Goal: Task Accomplishment & Management: Manage account settings

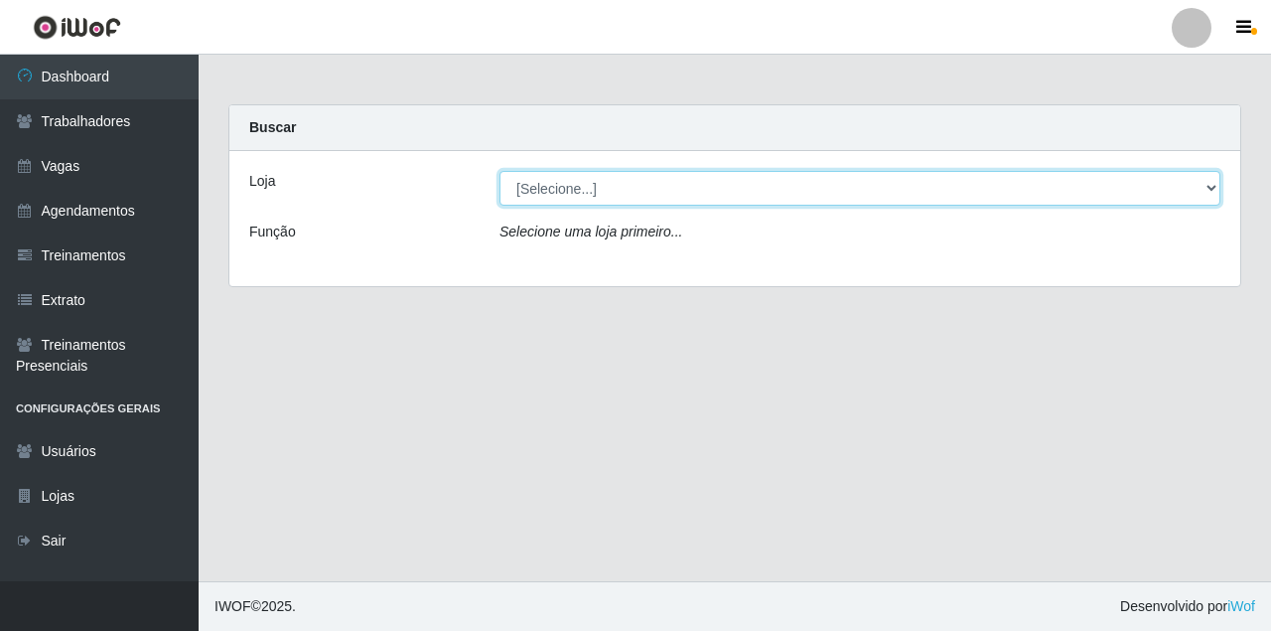
click at [557, 179] on select "[Selecione...] Castelinho Supermercado" at bounding box center [860, 188] width 721 height 35
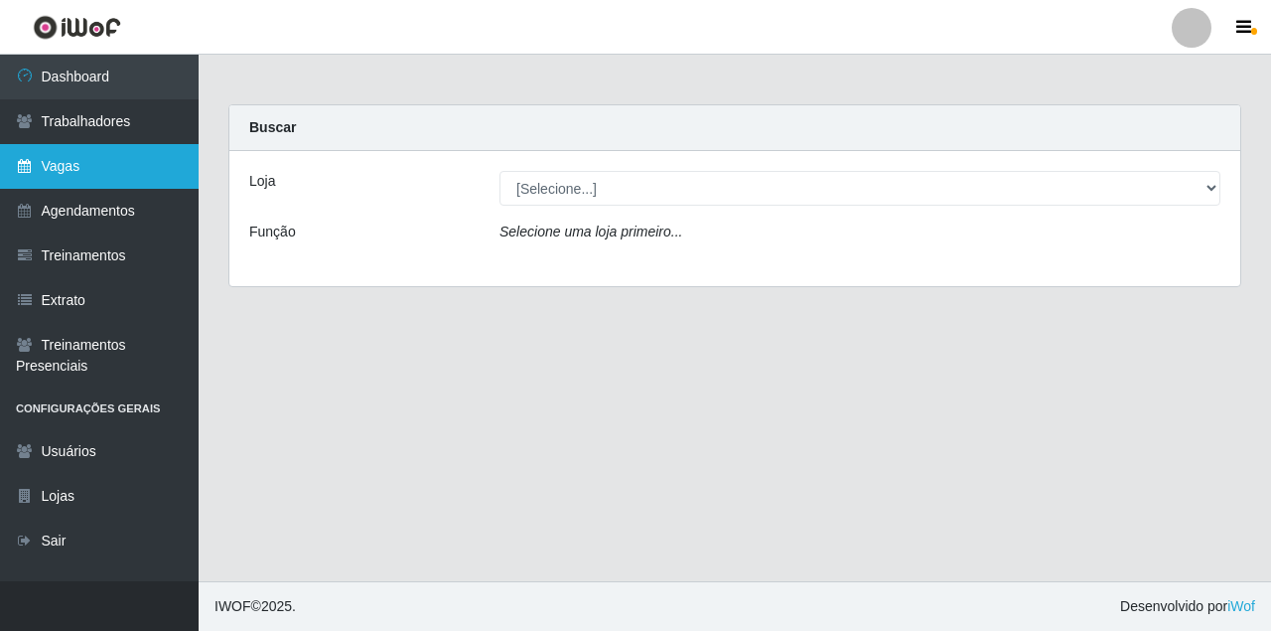
click at [111, 168] on link "Vagas" at bounding box center [99, 166] width 199 height 45
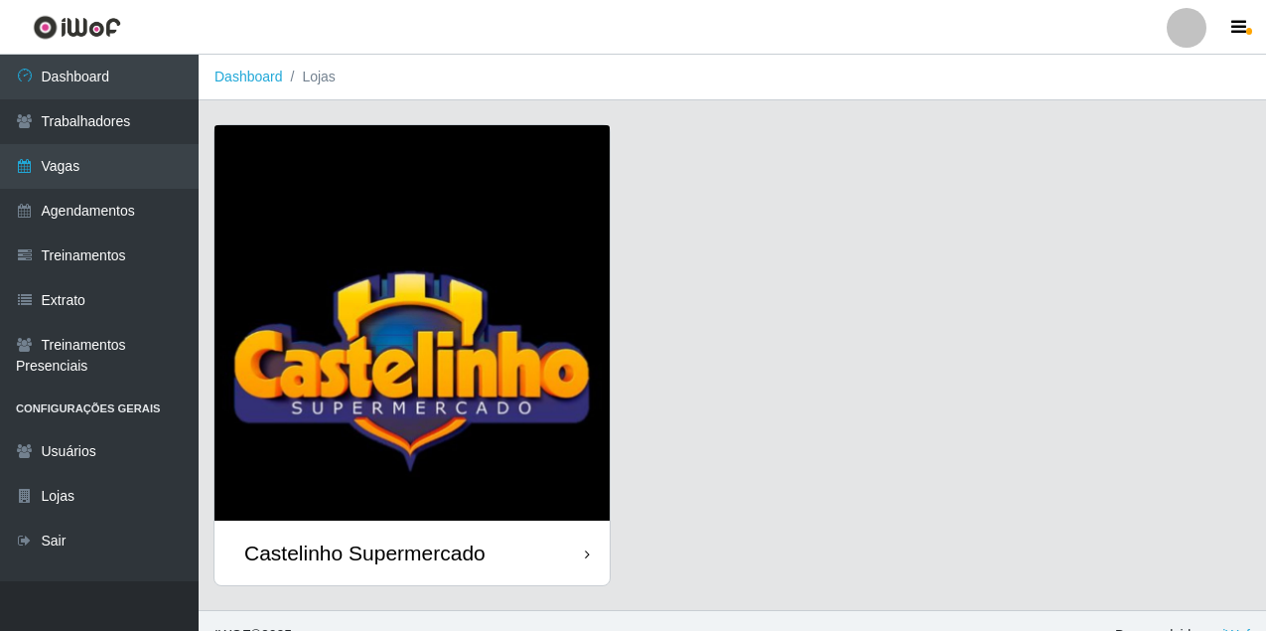
click at [485, 201] on img at bounding box center [411, 322] width 395 height 395
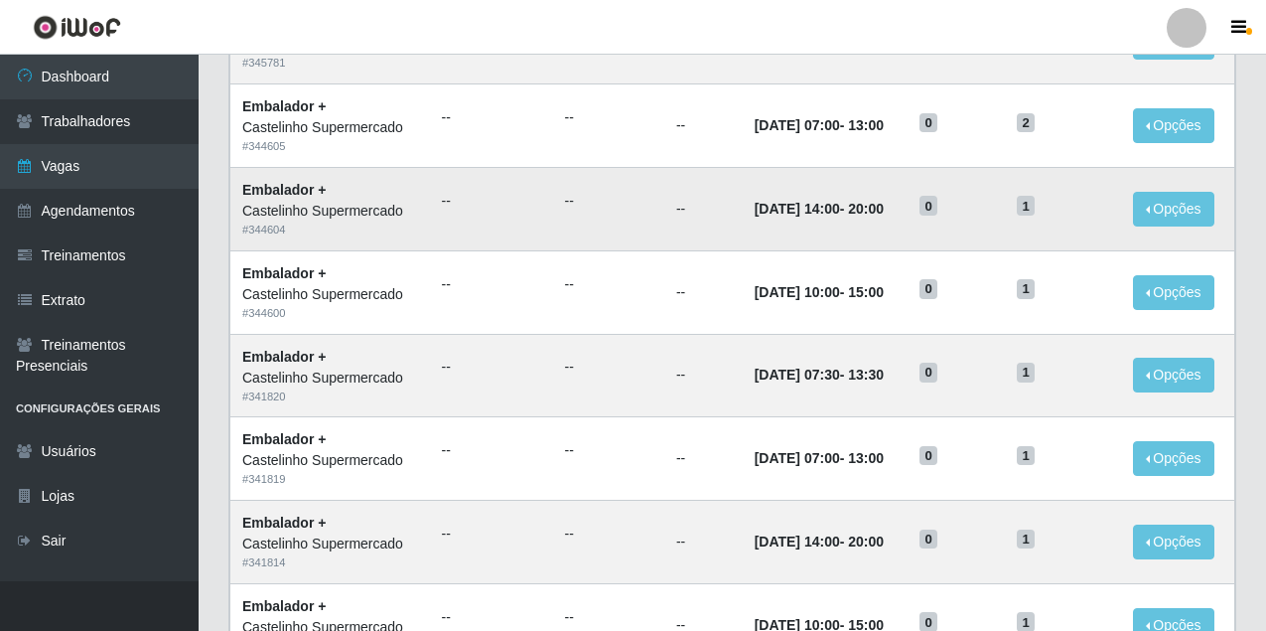
scroll to position [199, 0]
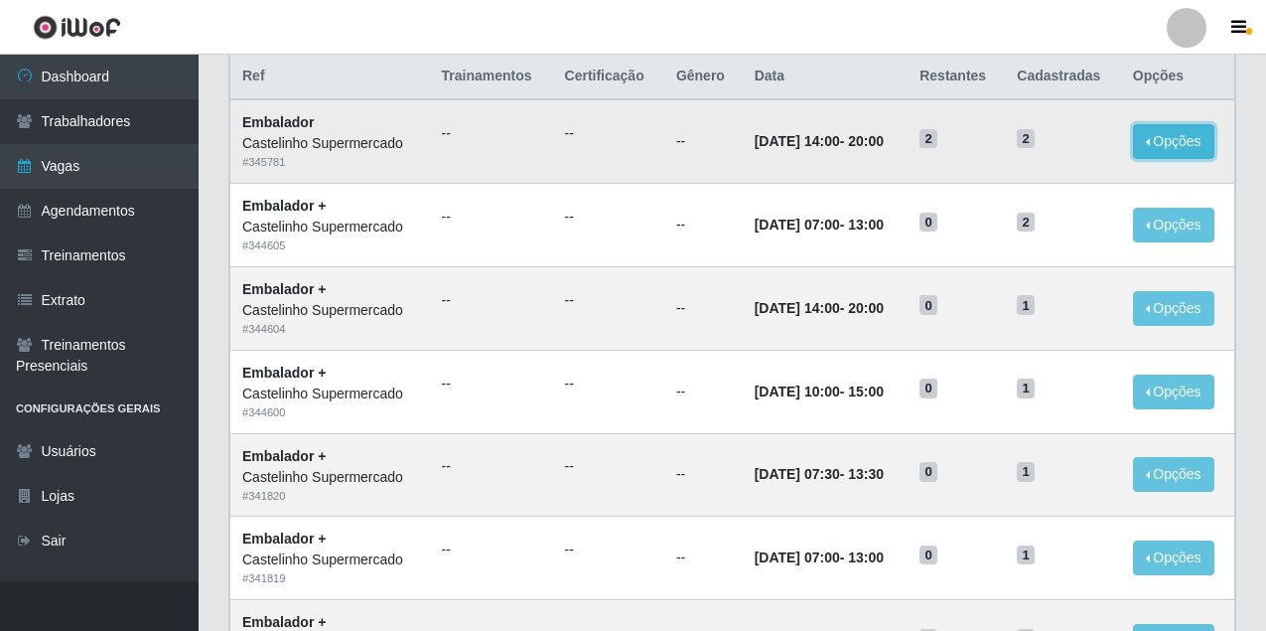
click at [1163, 148] on button "Opções" at bounding box center [1173, 141] width 81 height 35
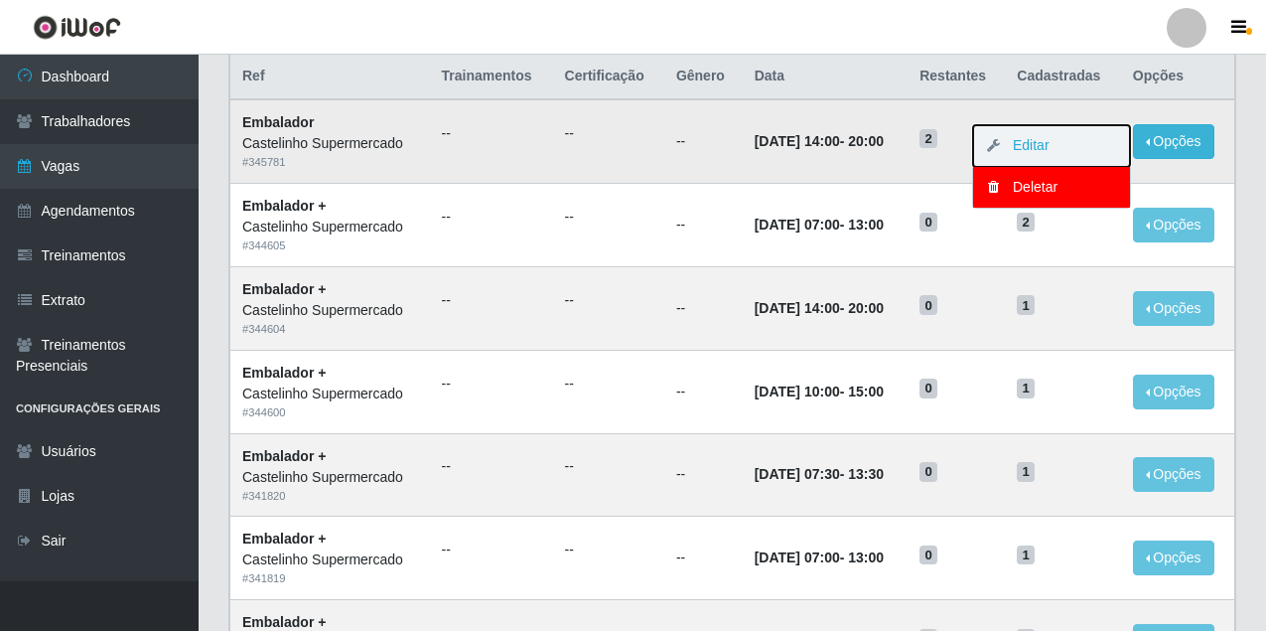
click at [1076, 131] on button "Editar" at bounding box center [1051, 146] width 157 height 42
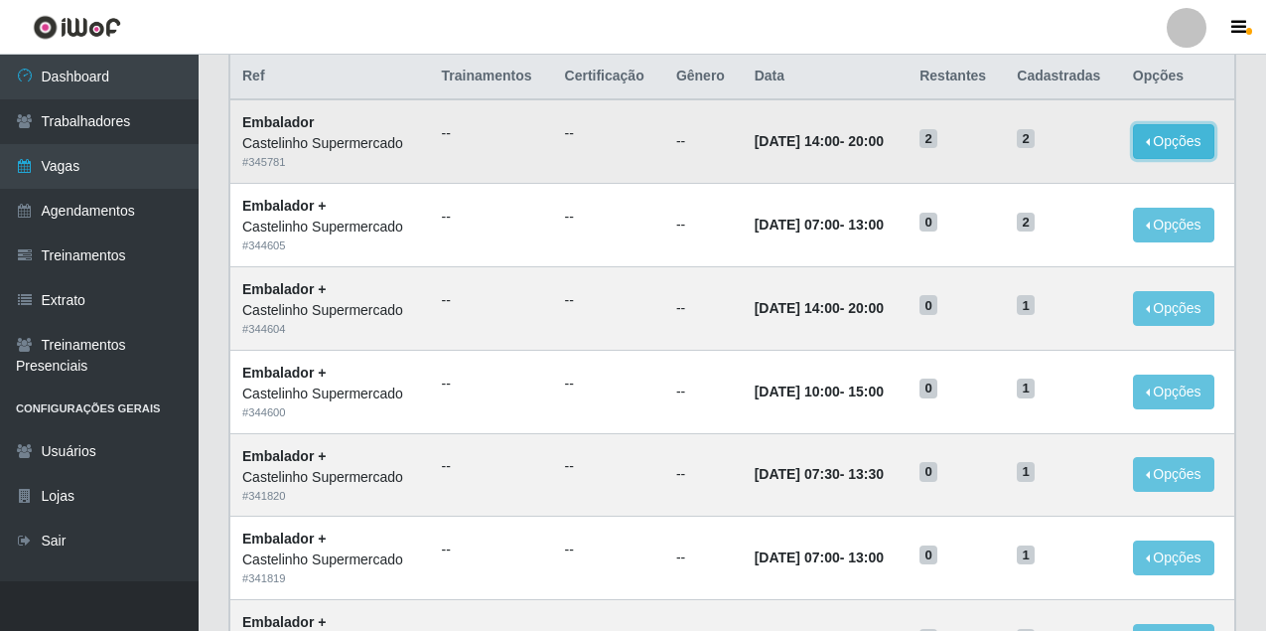
click at [1183, 141] on button "Opções" at bounding box center [1173, 141] width 81 height 35
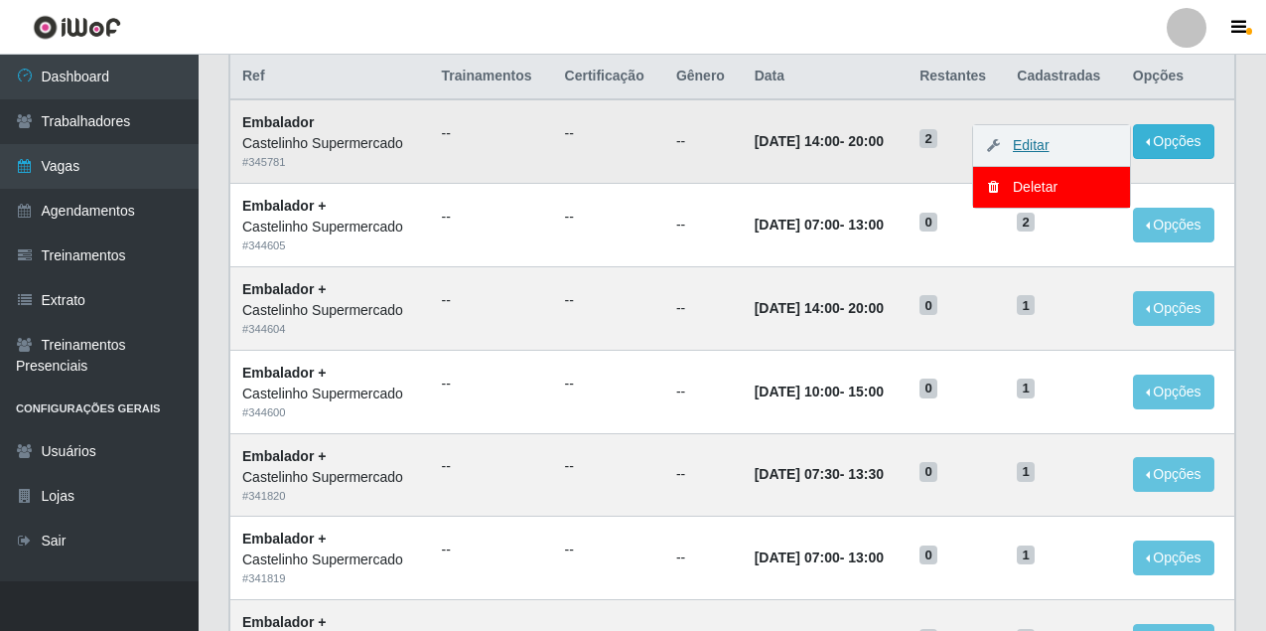
click at [1029, 143] on link "Editar" at bounding box center [1021, 145] width 57 height 16
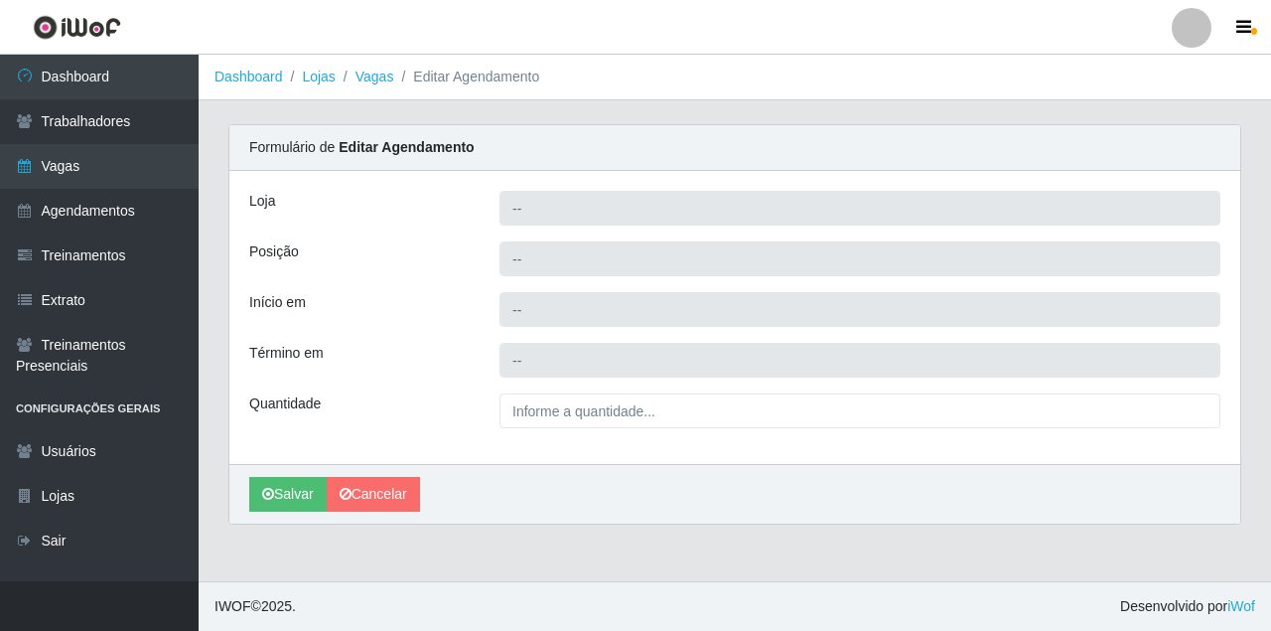
type input "Castelinho Supermercado"
type input "Embalador"
type input "2025-09-16 14:00:00"
type input "2025-09-16 20:00:00"
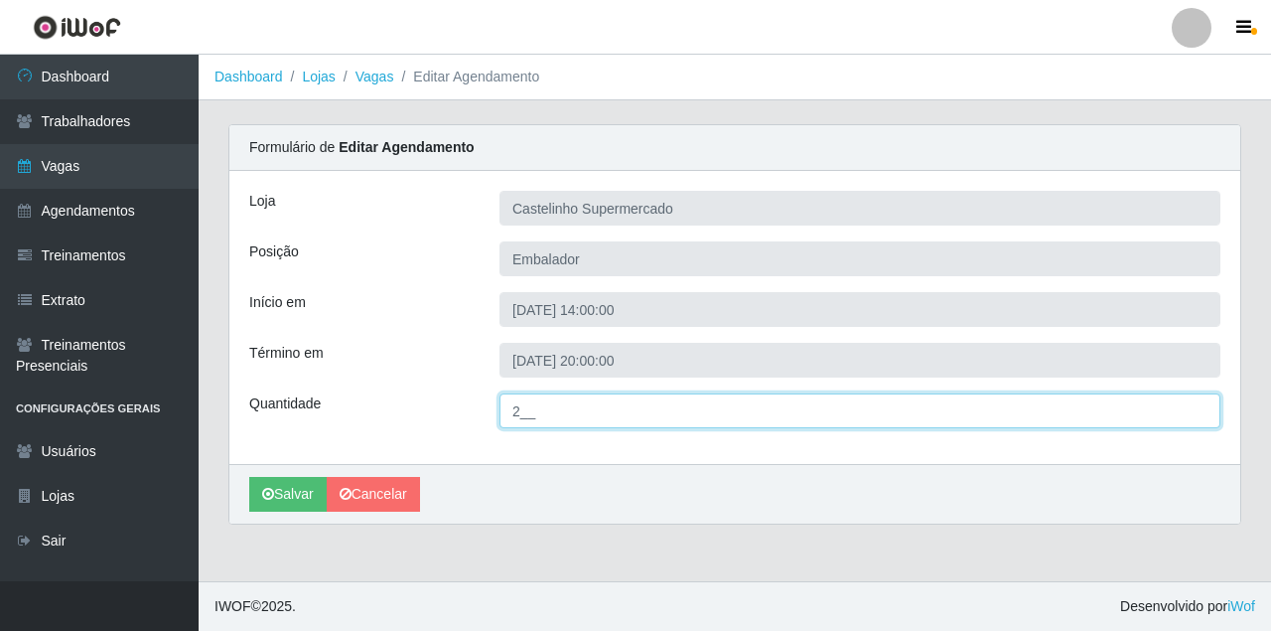
click at [572, 415] on input "2__" at bounding box center [860, 410] width 721 height 35
type input "1__"
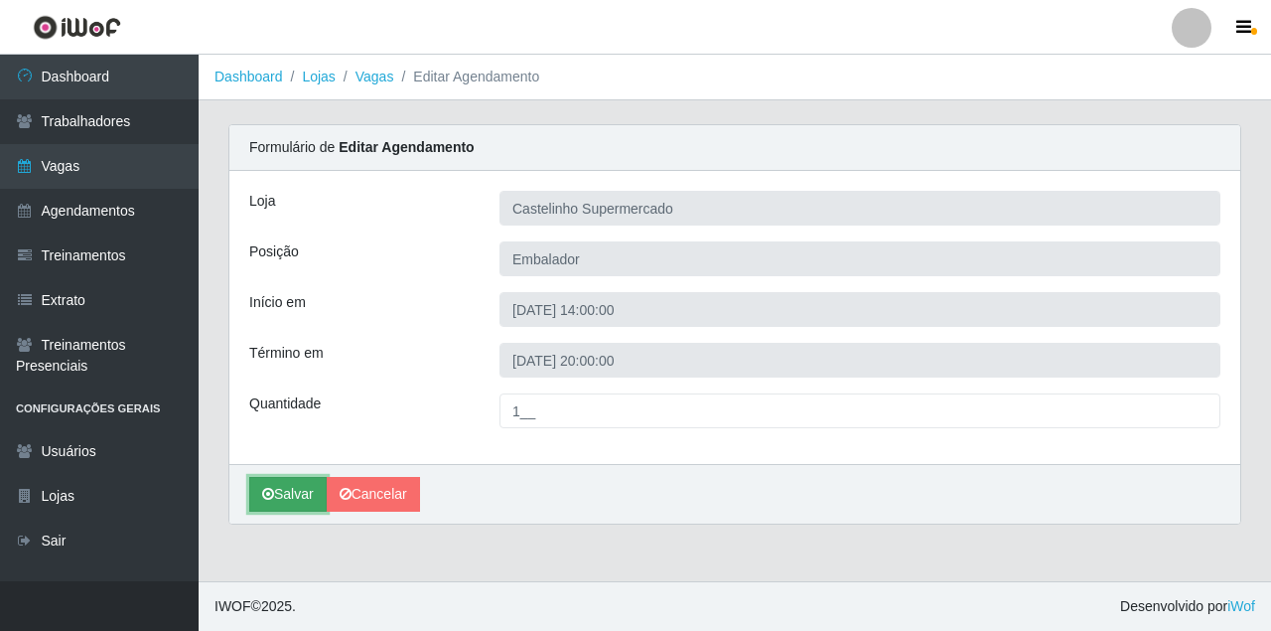
click at [294, 493] on button "Salvar" at bounding box center [287, 494] width 77 height 35
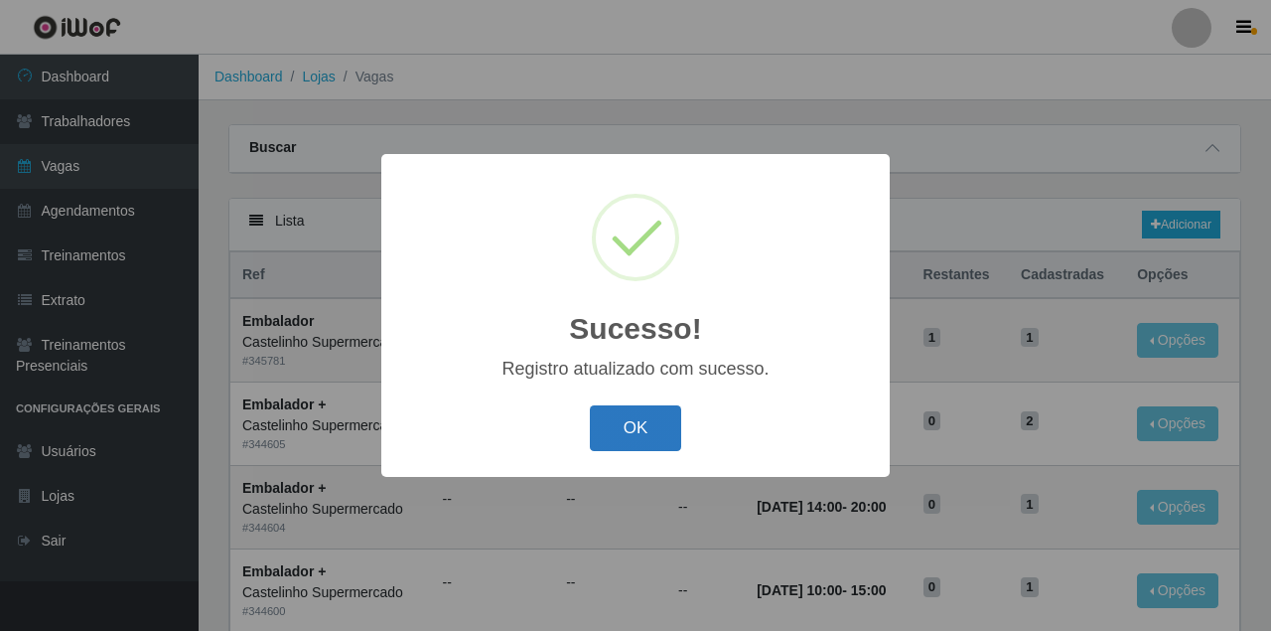
click at [618, 427] on button "OK" at bounding box center [636, 428] width 92 height 47
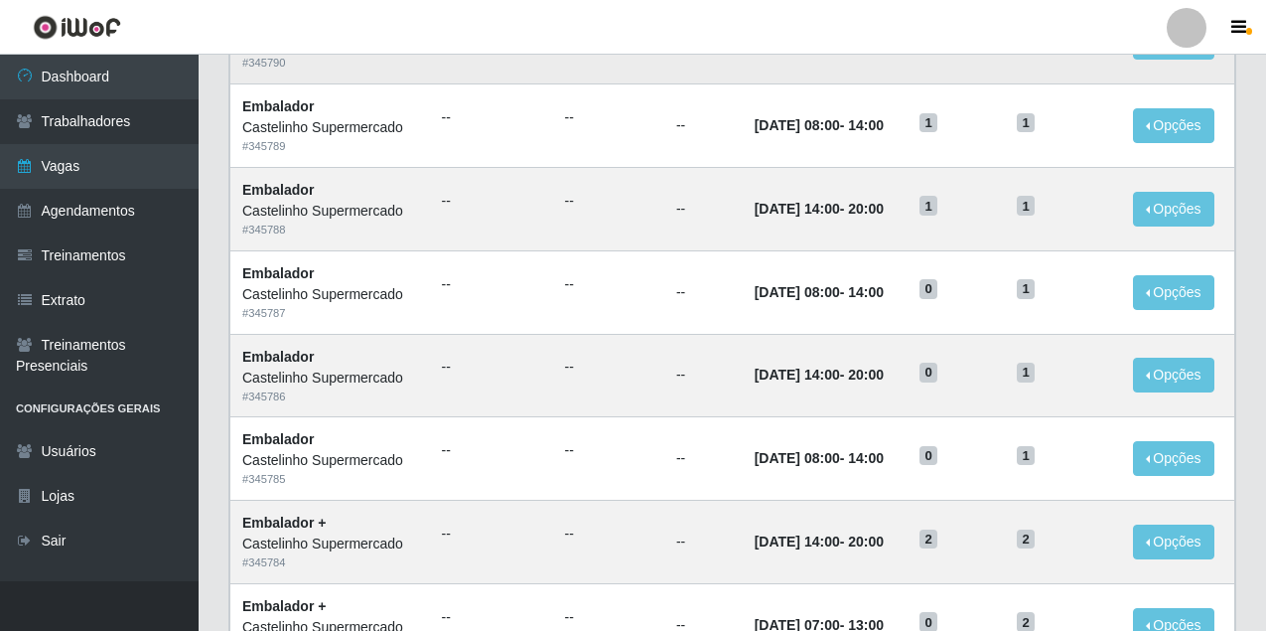
scroll to position [397, 0]
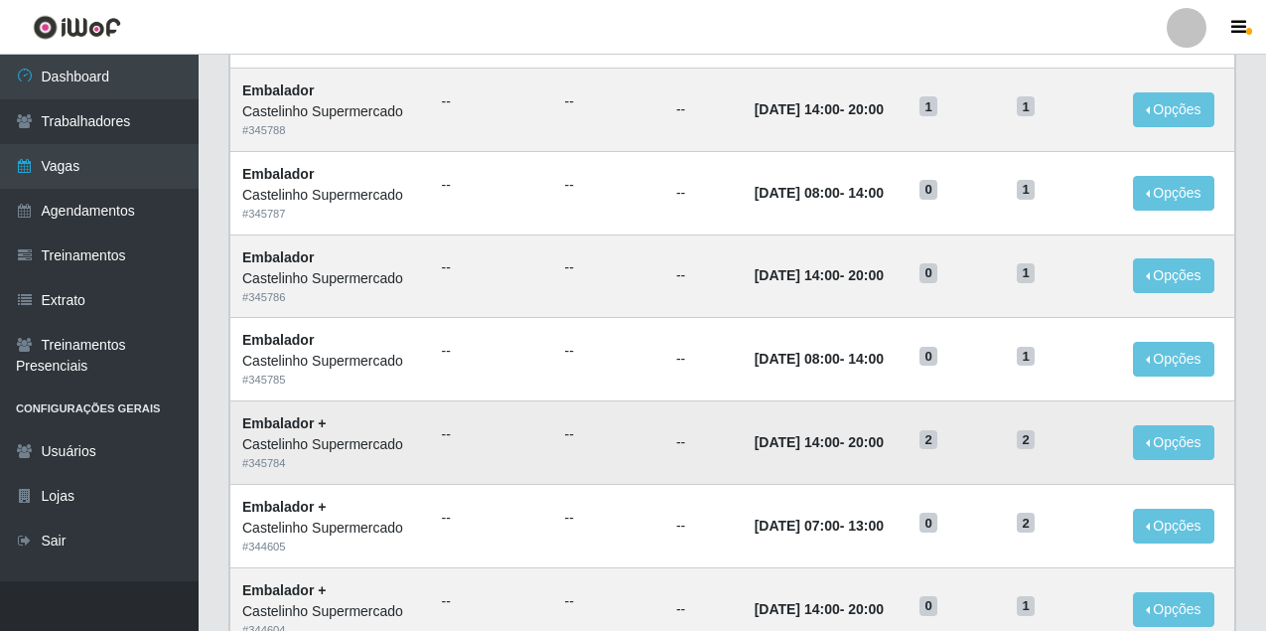
click at [937, 438] on span "2" at bounding box center [929, 440] width 18 height 20
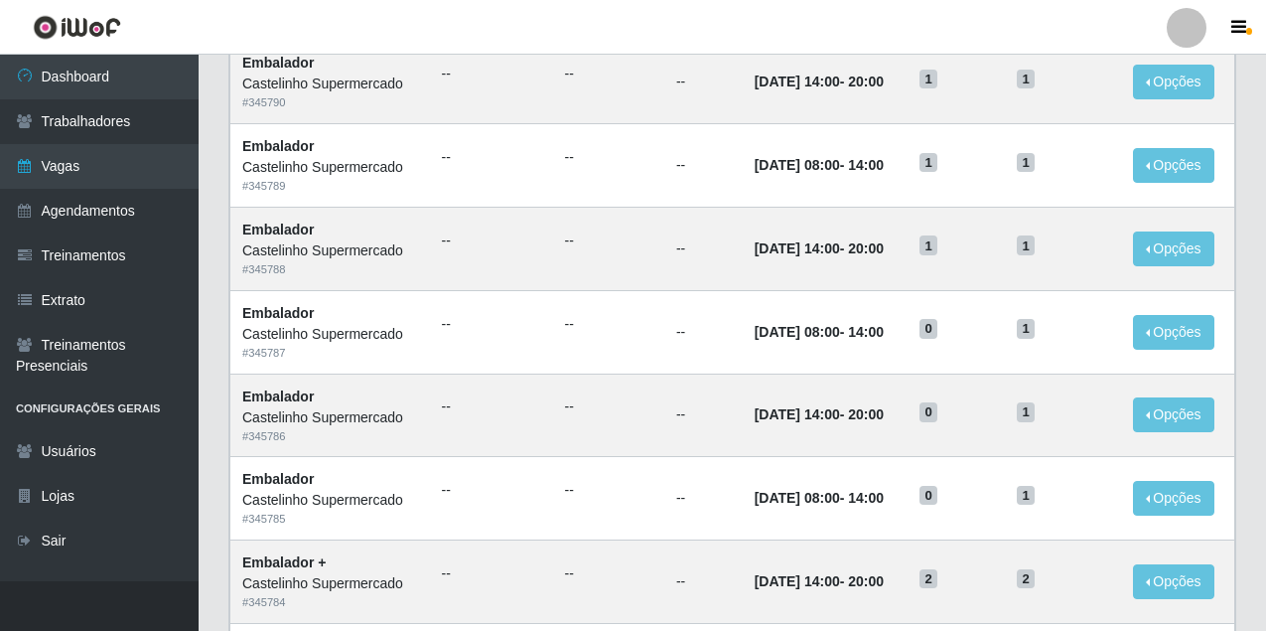
scroll to position [556, 0]
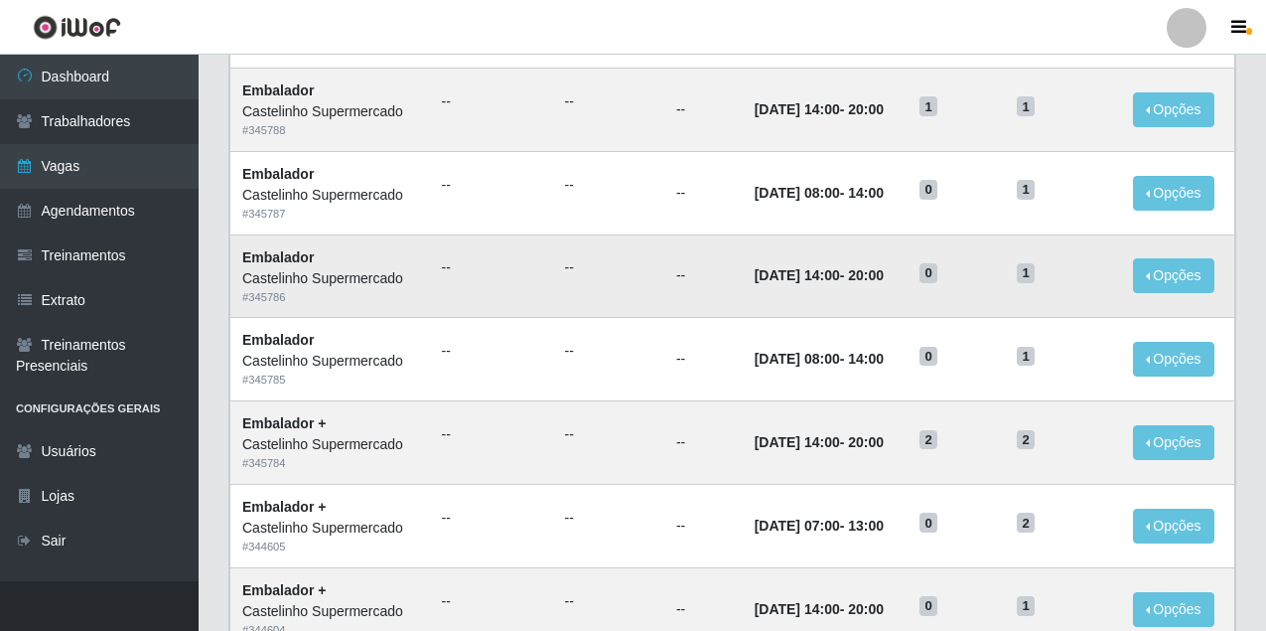
scroll to position [497, 0]
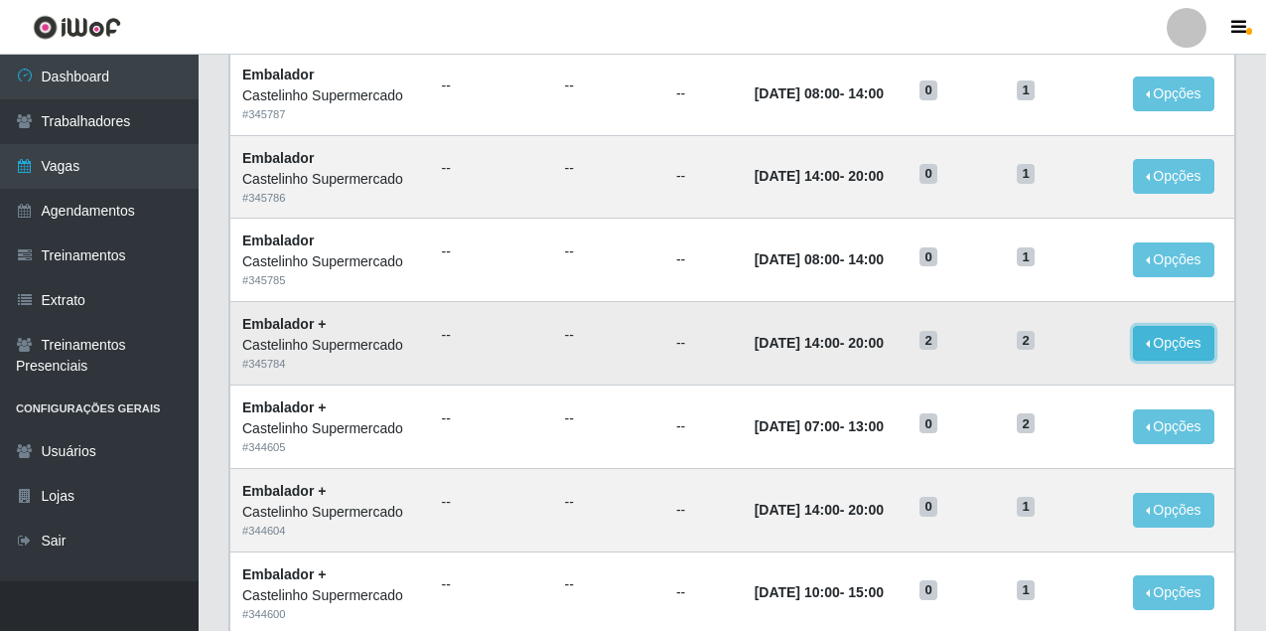
click at [1168, 352] on button "Opções" at bounding box center [1173, 343] width 81 height 35
click at [1172, 353] on button "Opções" at bounding box center [1173, 343] width 81 height 35
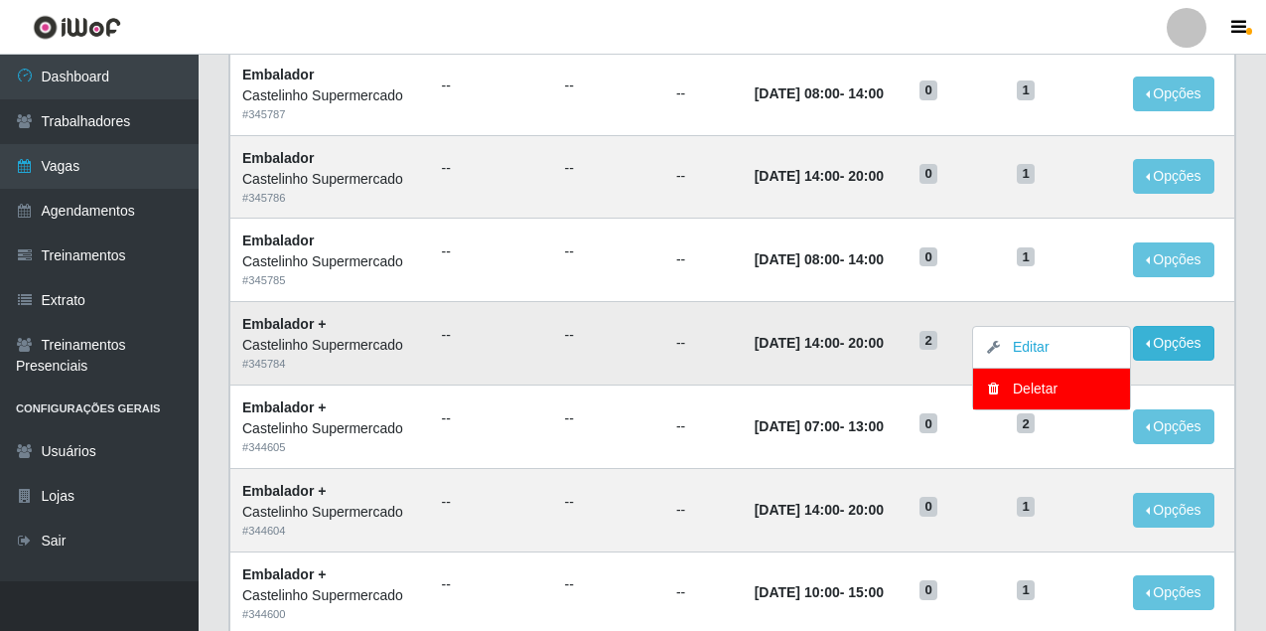
click at [430, 322] on td "--" at bounding box center [491, 343] width 123 height 83
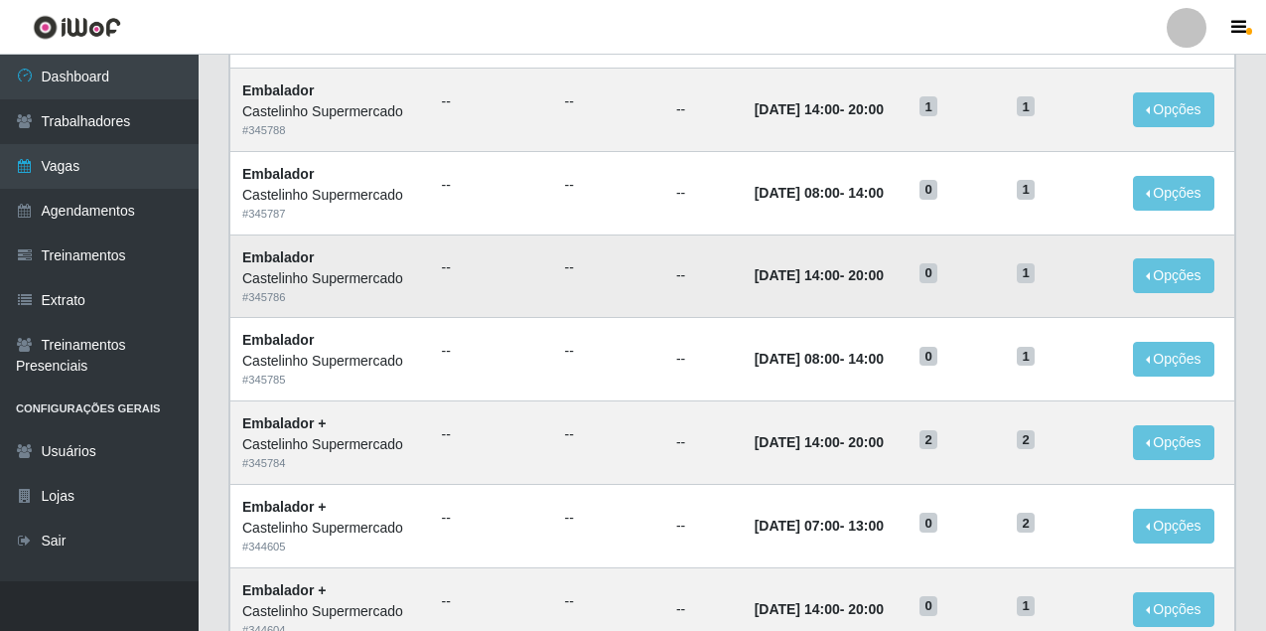
scroll to position [298, 0]
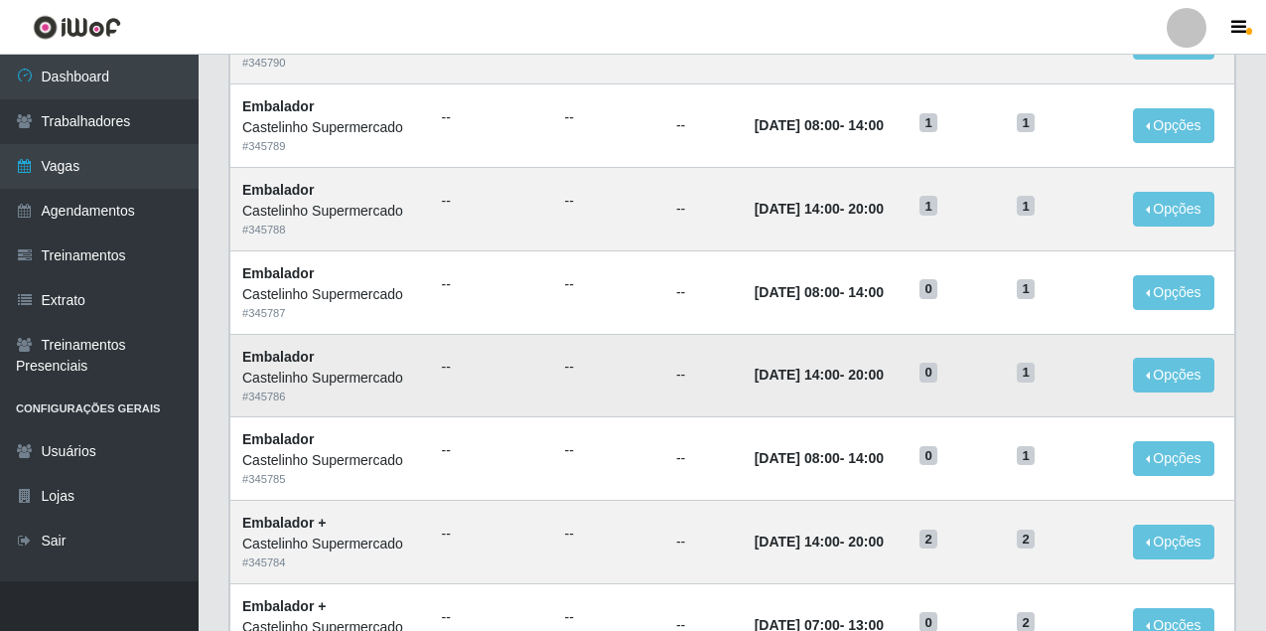
click at [678, 340] on tbody "Embalador Castelinho Supermercado # 345790 -- -- -- 19/09/2025, 14:00 - 20:00 1…" at bounding box center [732, 624] width 1005 height 1248
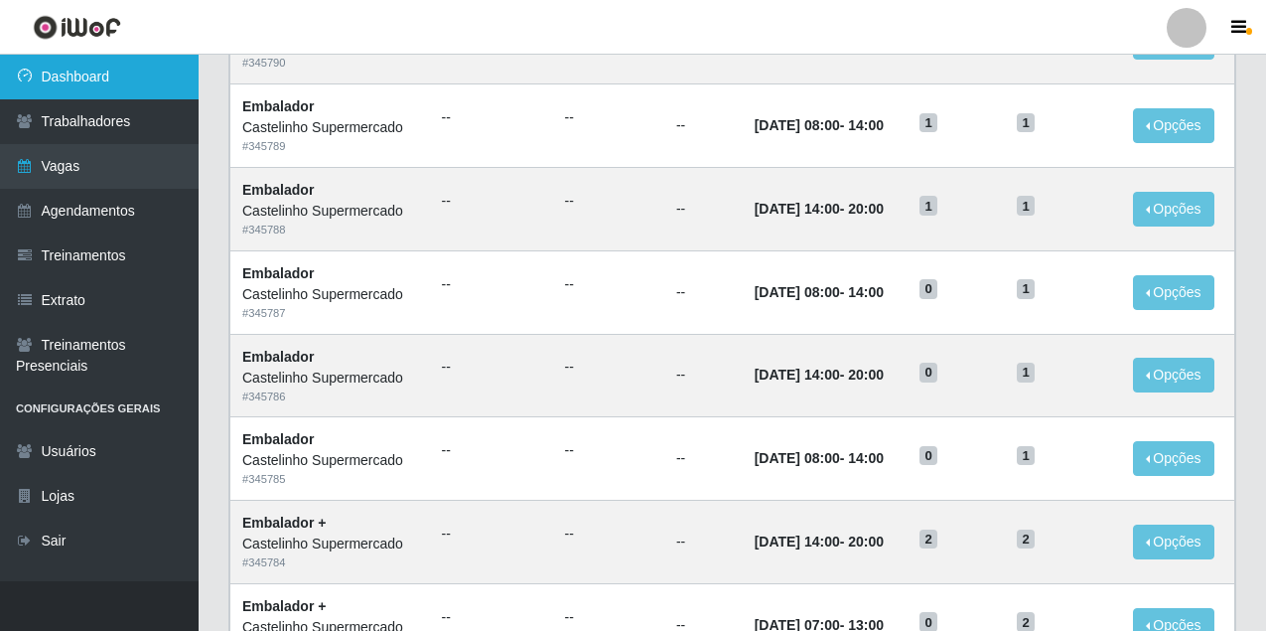
scroll to position [199, 0]
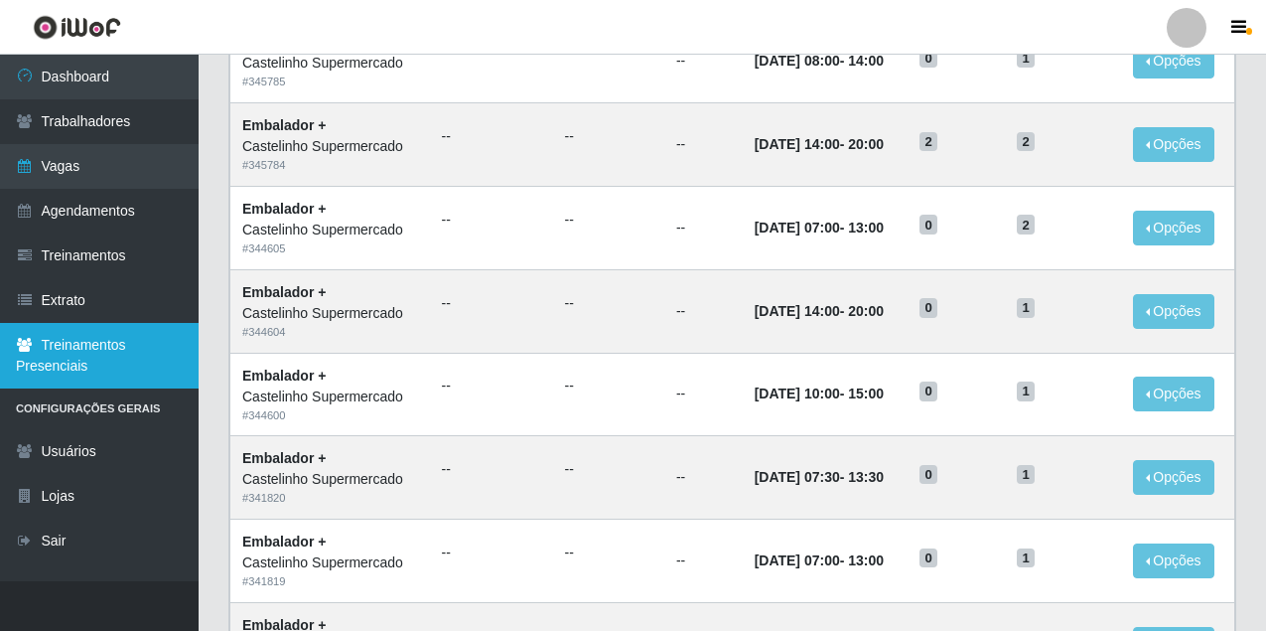
scroll to position [596, 0]
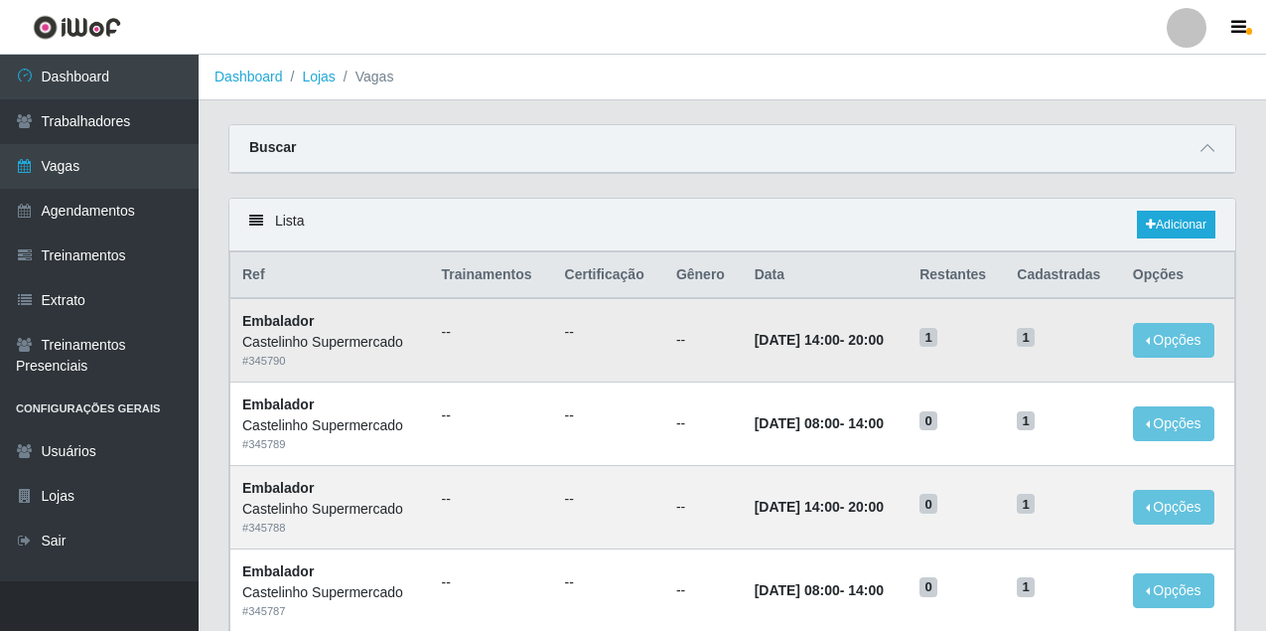
scroll to position [298, 0]
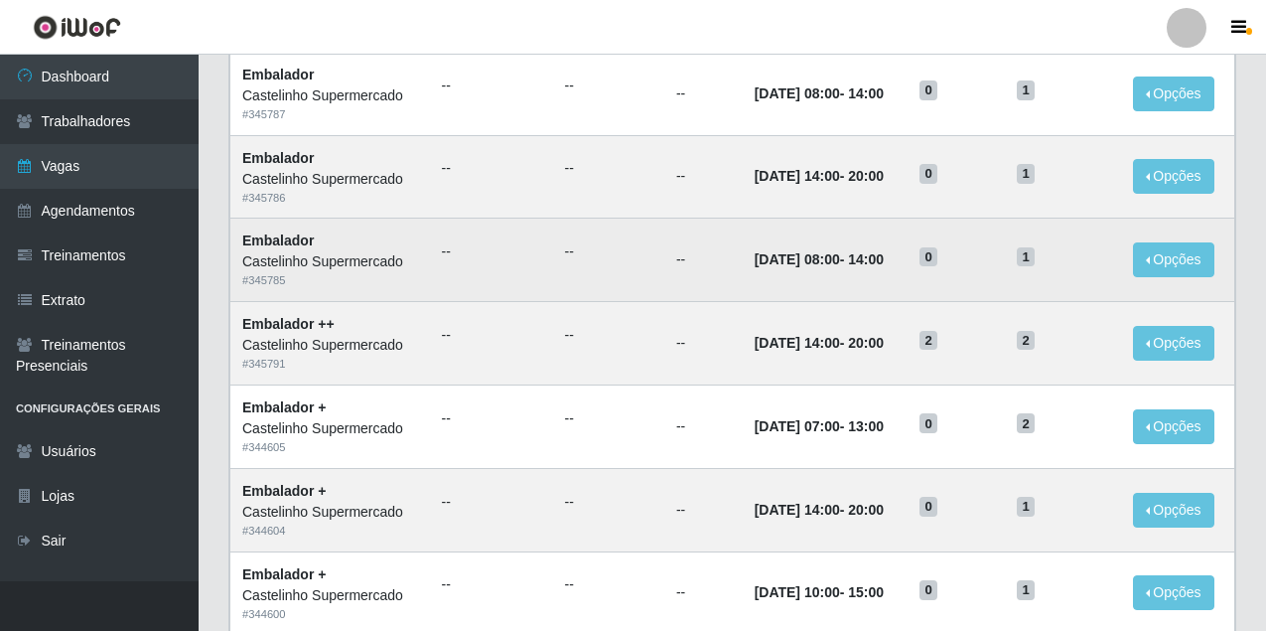
scroll to position [596, 0]
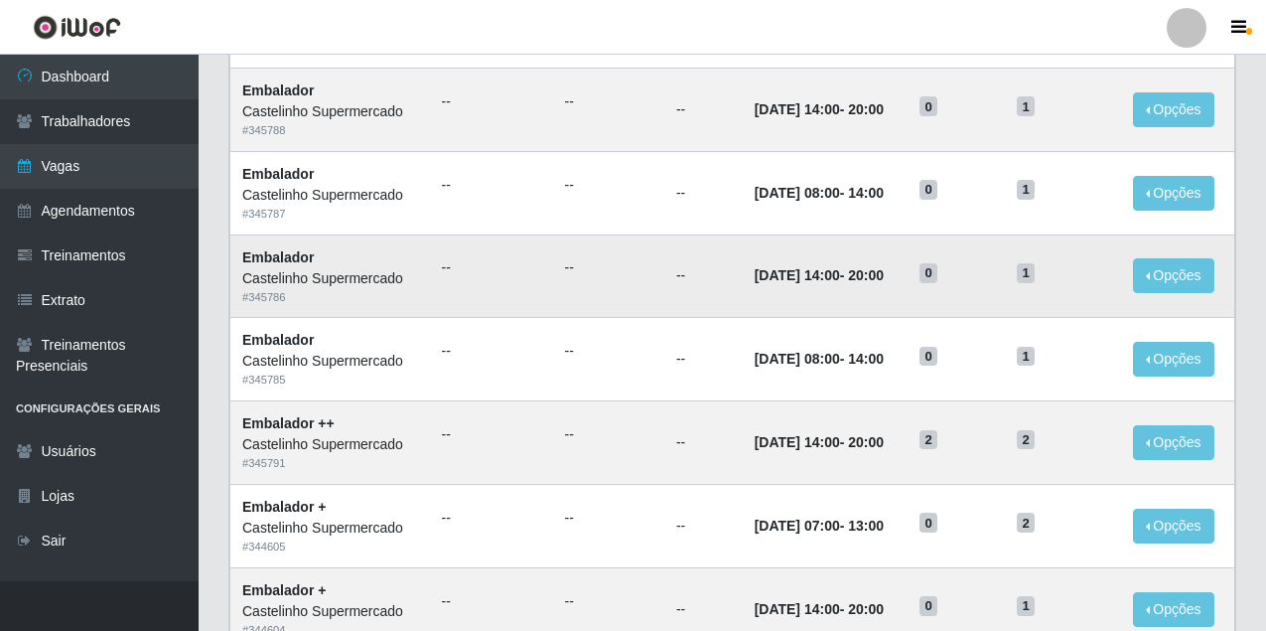
scroll to position [497, 0]
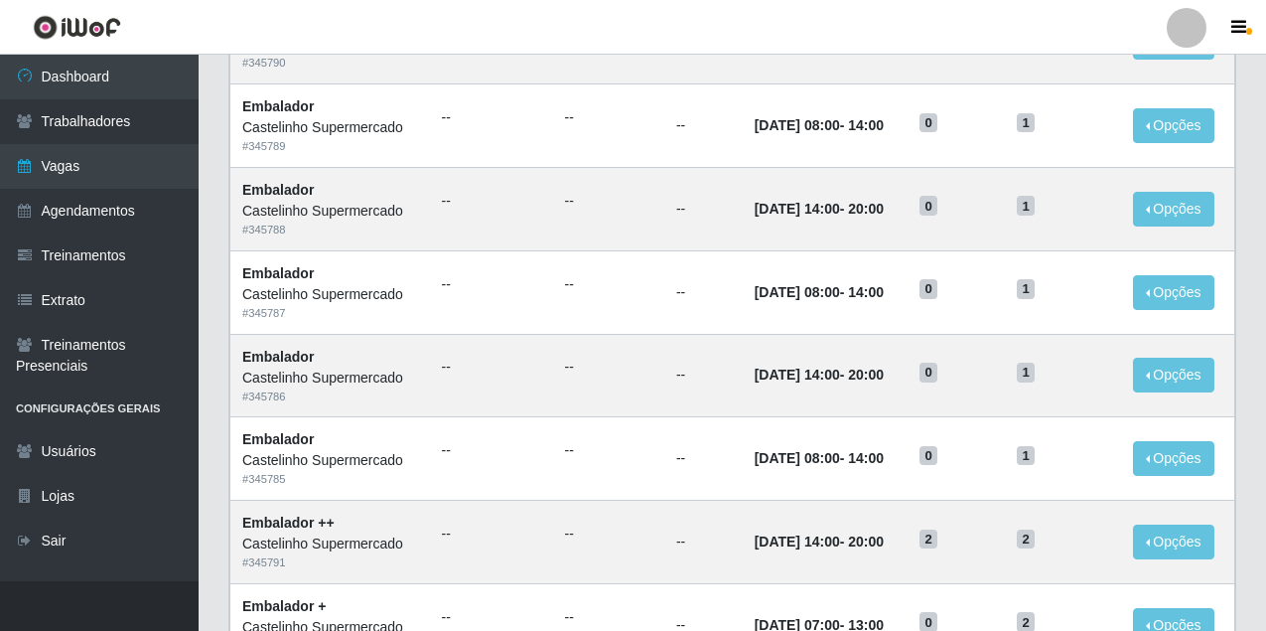
scroll to position [497, 0]
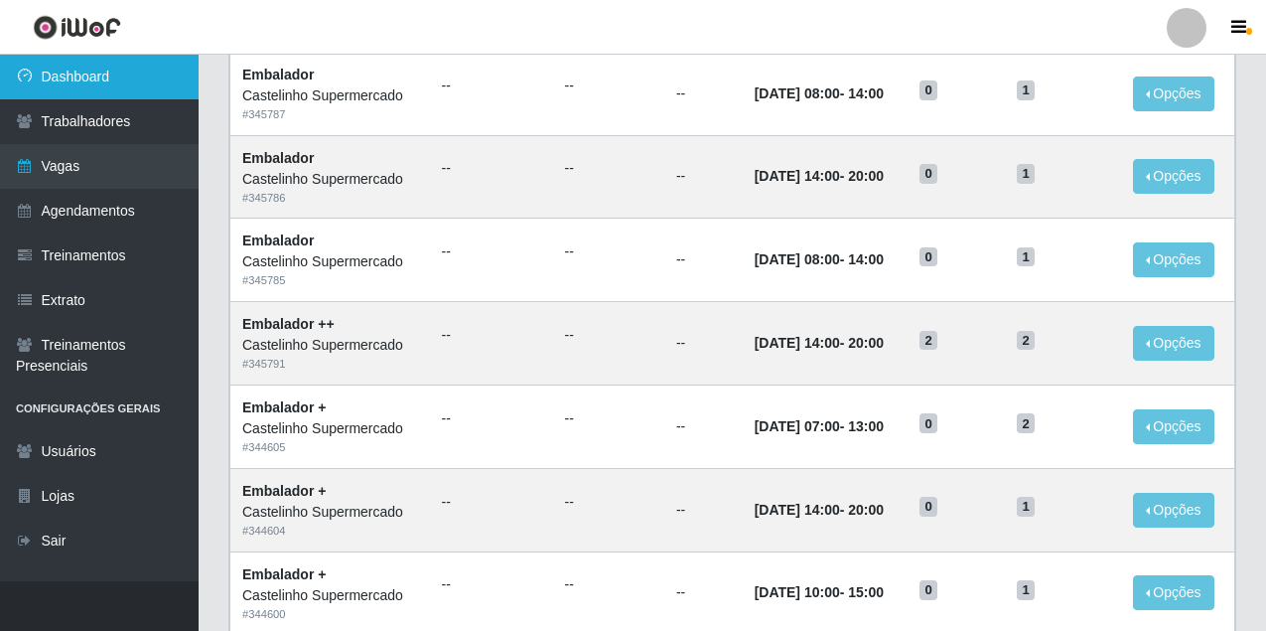
click at [118, 73] on link "Dashboard" at bounding box center [99, 77] width 199 height 45
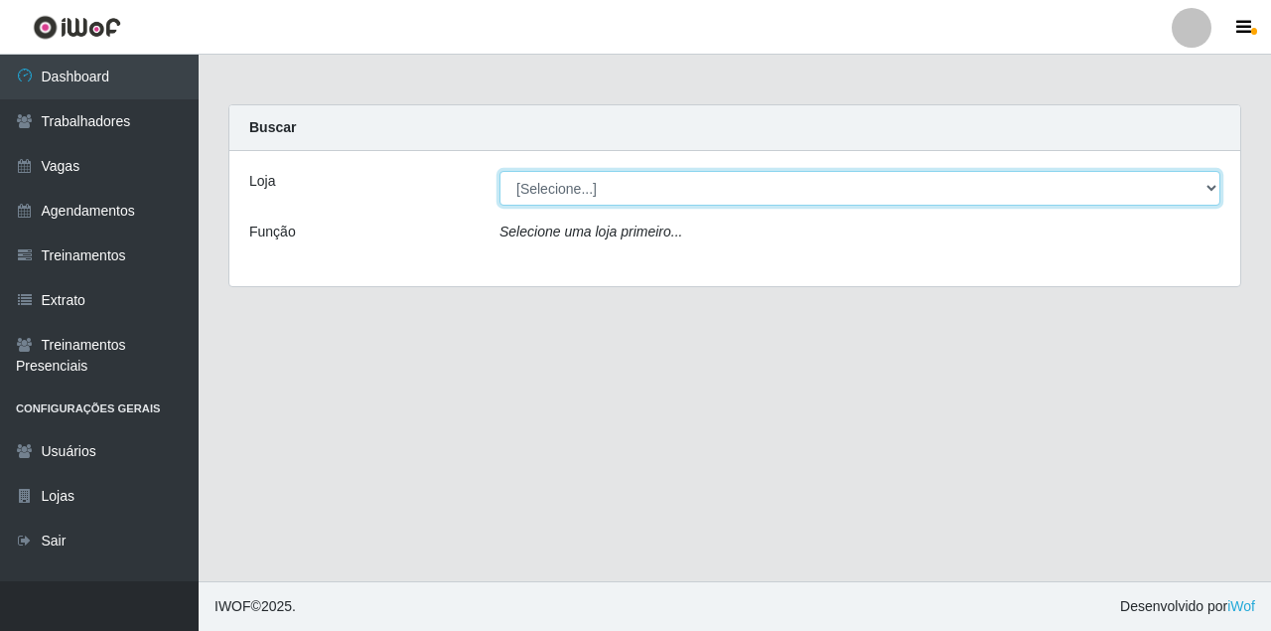
click at [1179, 188] on select "[Selecione...] Castelinho Supermercado" at bounding box center [860, 188] width 721 height 35
select select "377"
click at [500, 171] on select "[Selecione...] Castelinho Supermercado" at bounding box center [860, 188] width 721 height 35
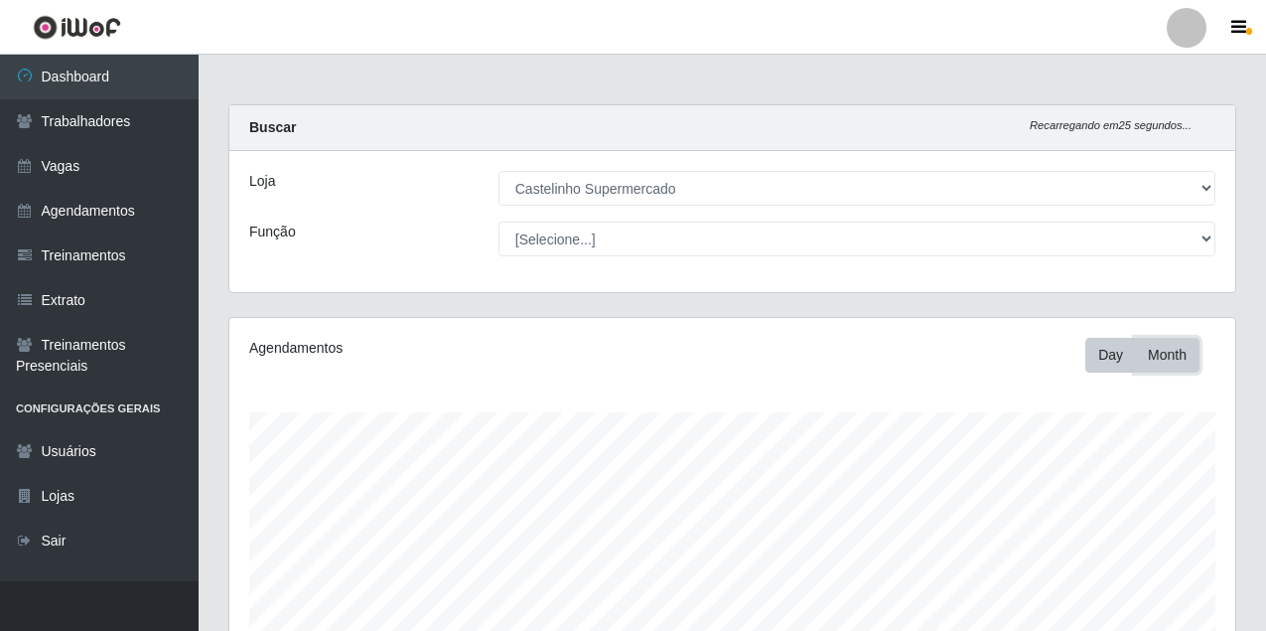
click at [1163, 368] on button "Month" at bounding box center [1167, 355] width 65 height 35
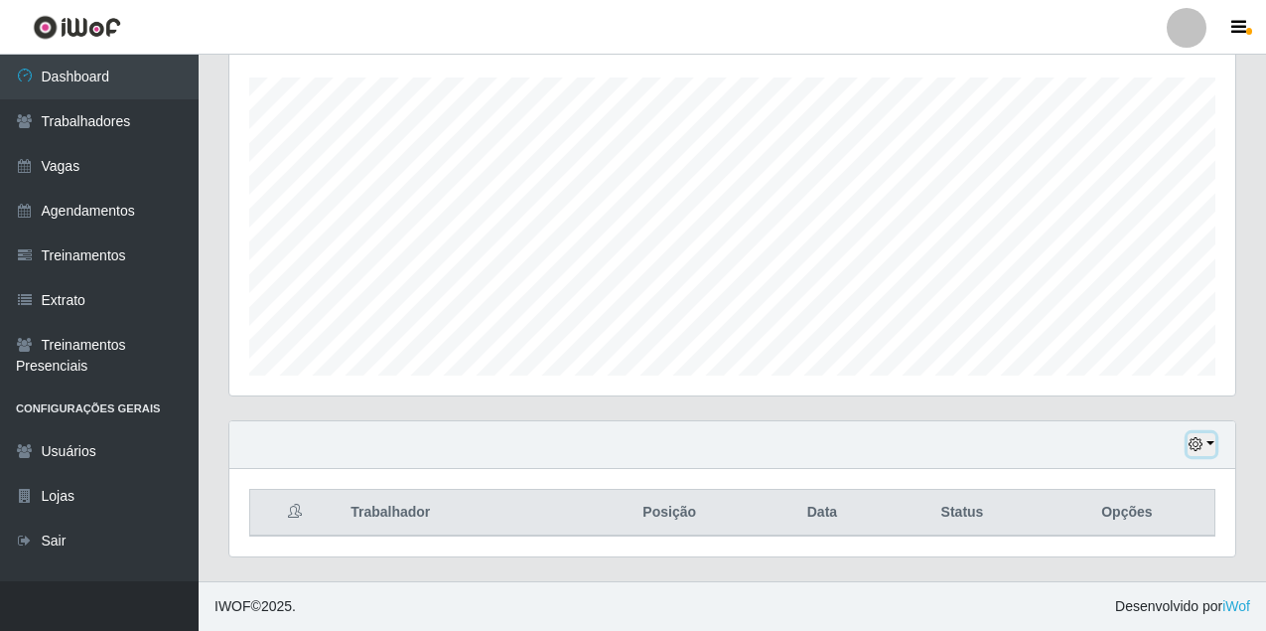
click at [1198, 454] on button "button" at bounding box center [1202, 444] width 28 height 23
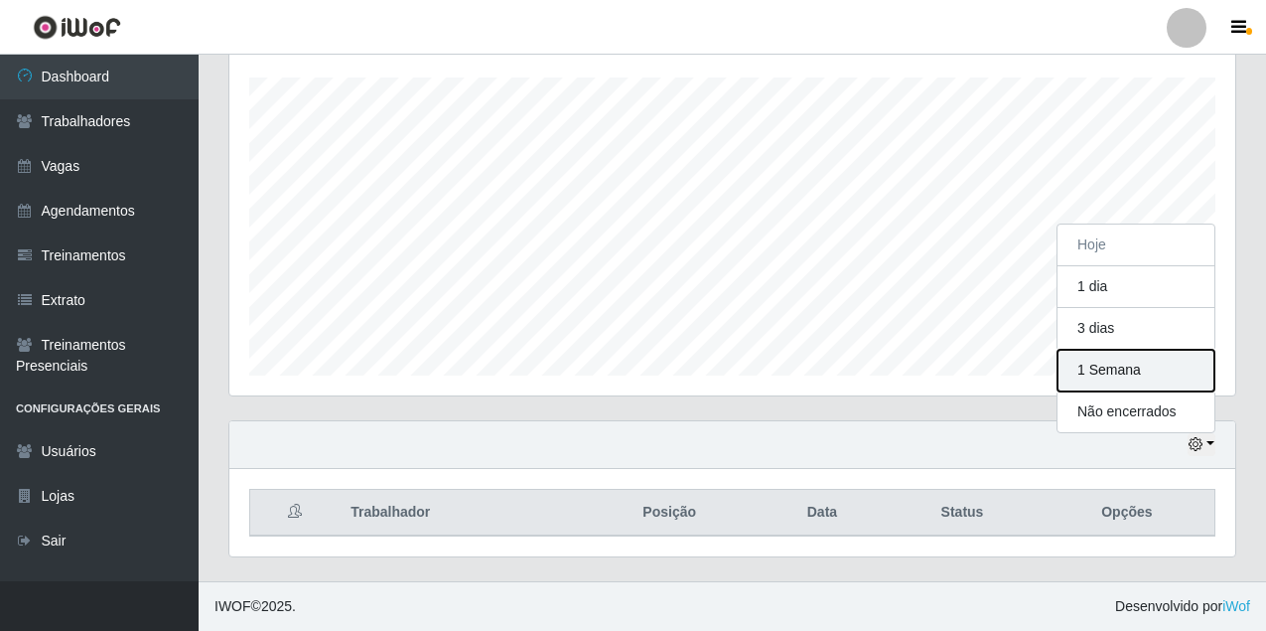
click at [1118, 371] on button "1 Semana" at bounding box center [1136, 371] width 157 height 42
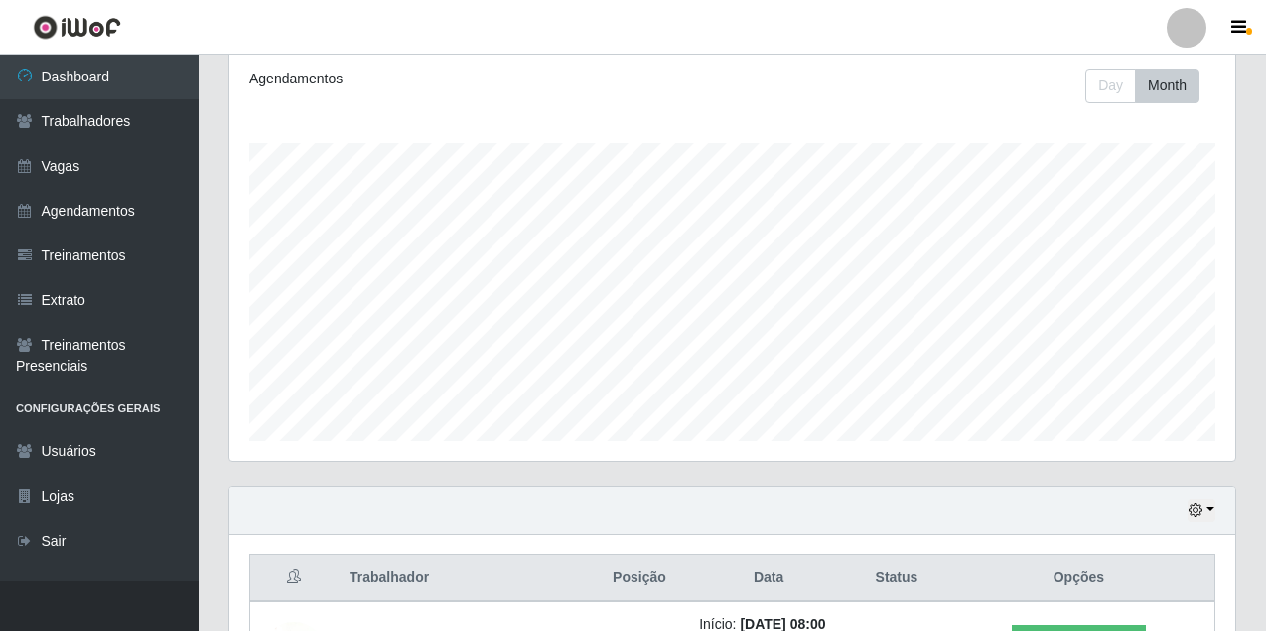
scroll to position [0, 0]
